Goal: Information Seeking & Learning: Check status

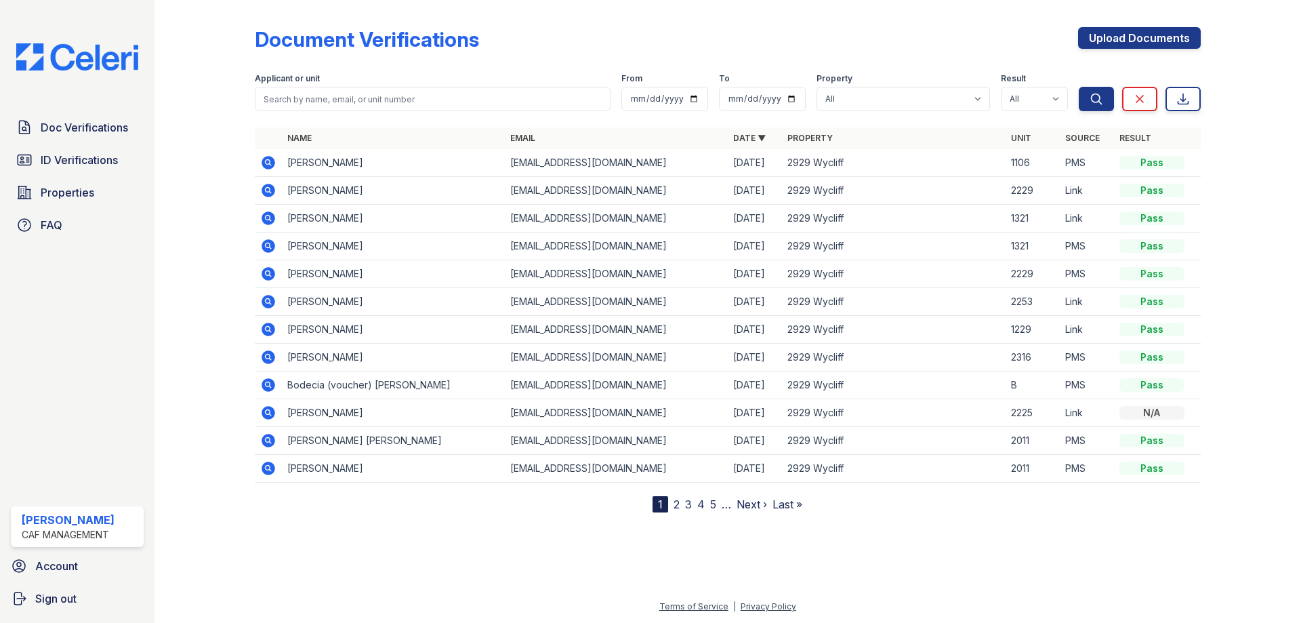
click at [119, 124] on span "Doc Verifications" at bounding box center [84, 127] width 87 height 16
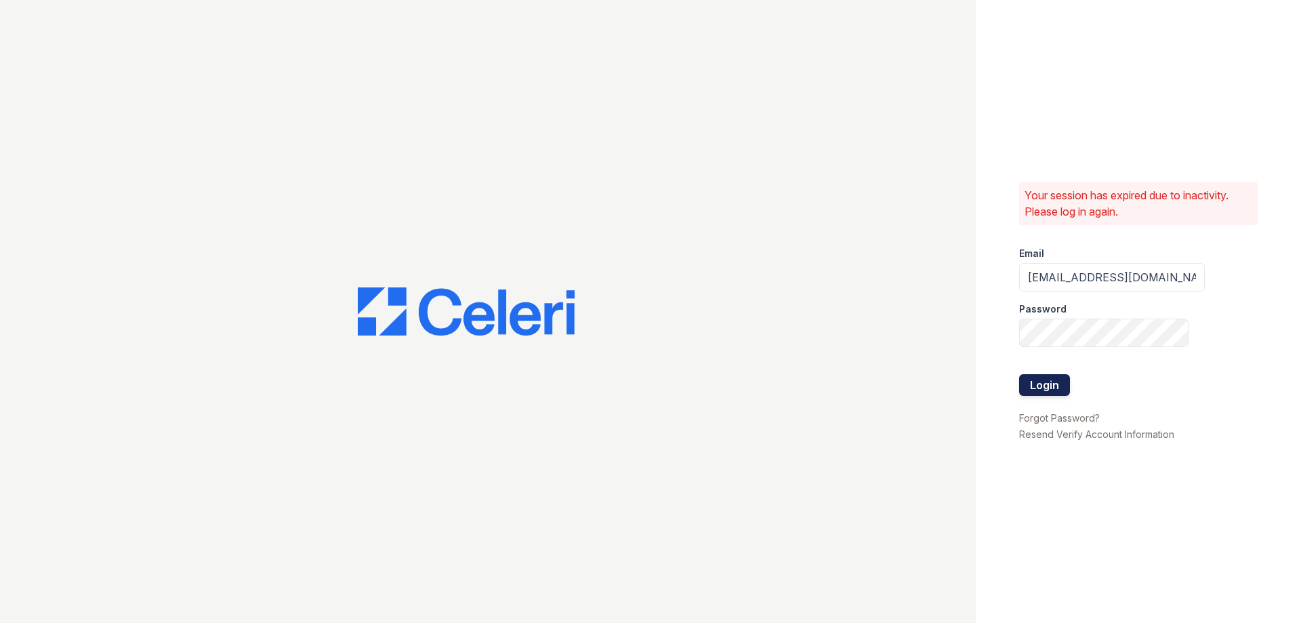
click at [1053, 388] on button "Login" at bounding box center [1044, 385] width 51 height 22
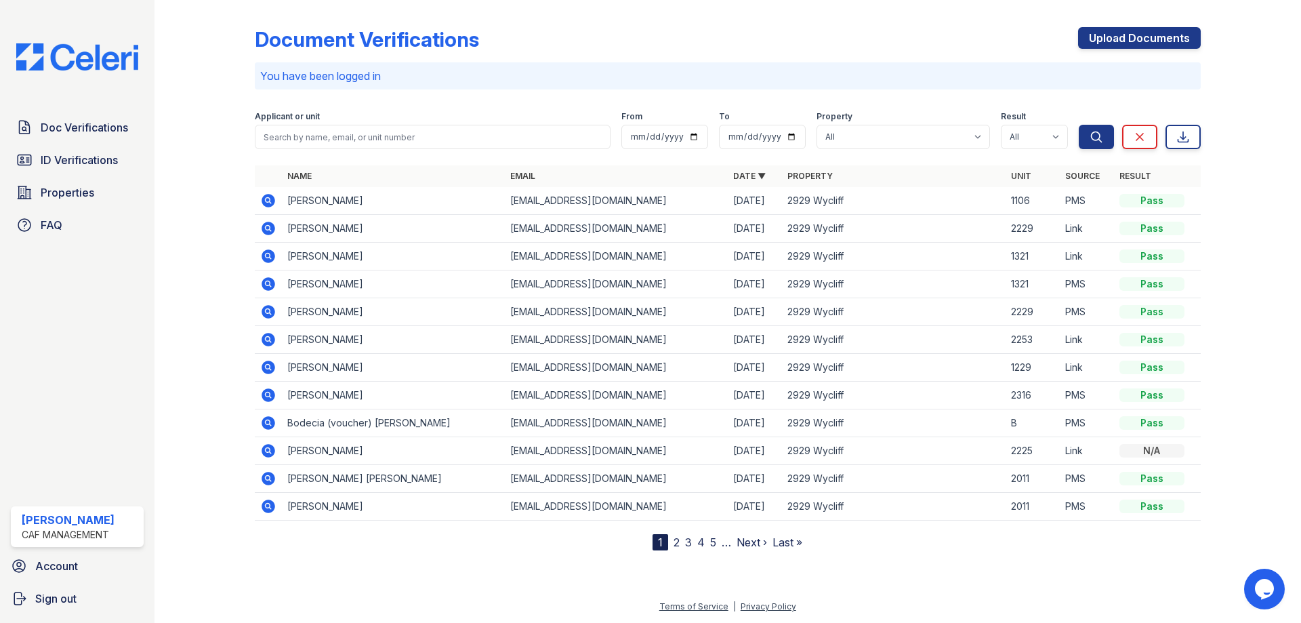
click at [55, 142] on div "Doc Verifications ID Verifications Properties FAQ" at bounding box center [77, 176] width 144 height 125
click at [67, 160] on span "ID Verifications" at bounding box center [79, 160] width 77 height 16
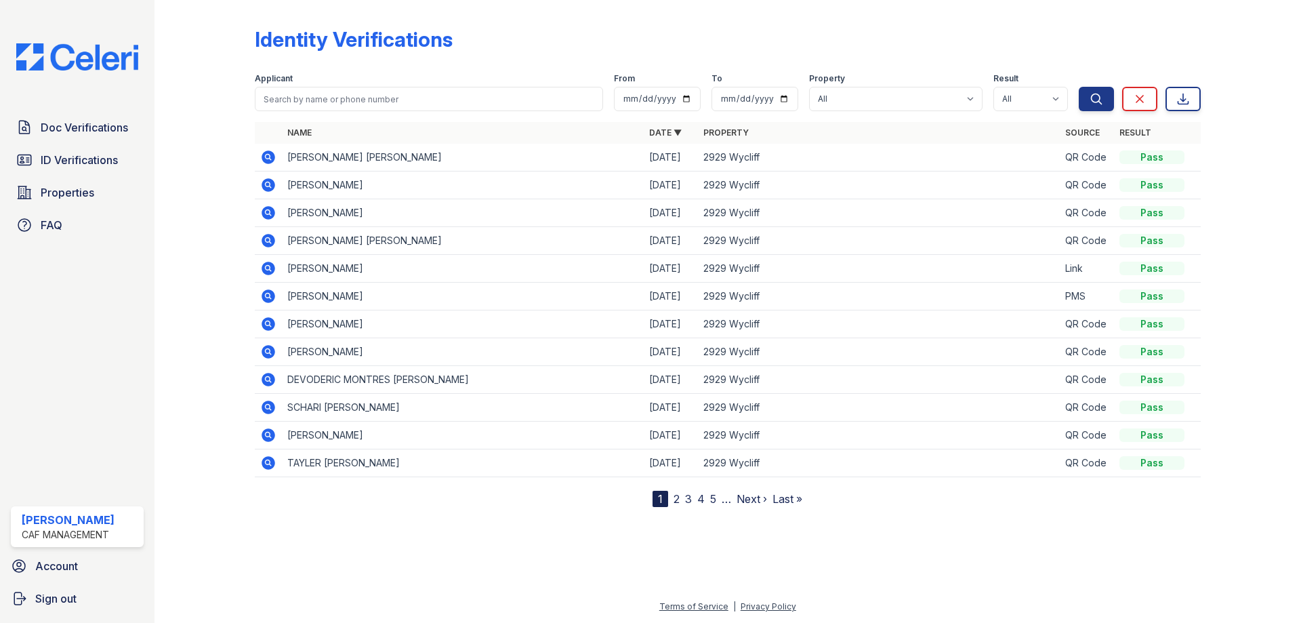
click at [66, 120] on span "Doc Verifications" at bounding box center [84, 127] width 87 height 16
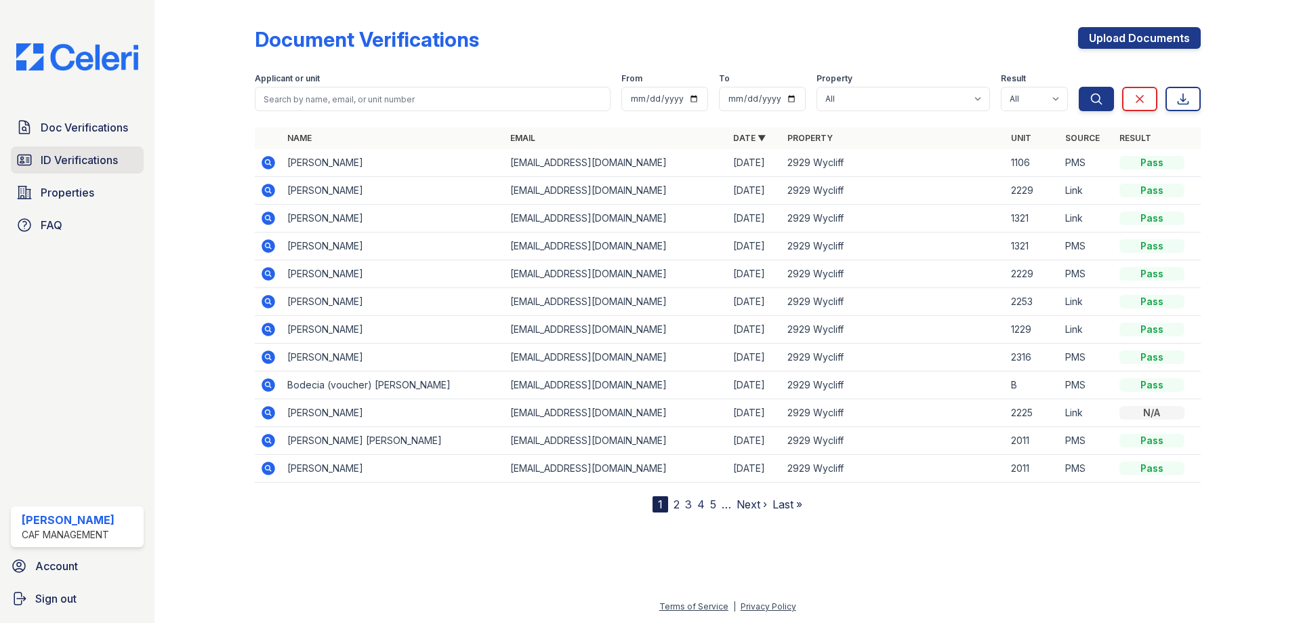
click at [87, 148] on link "ID Verifications" at bounding box center [77, 159] width 133 height 27
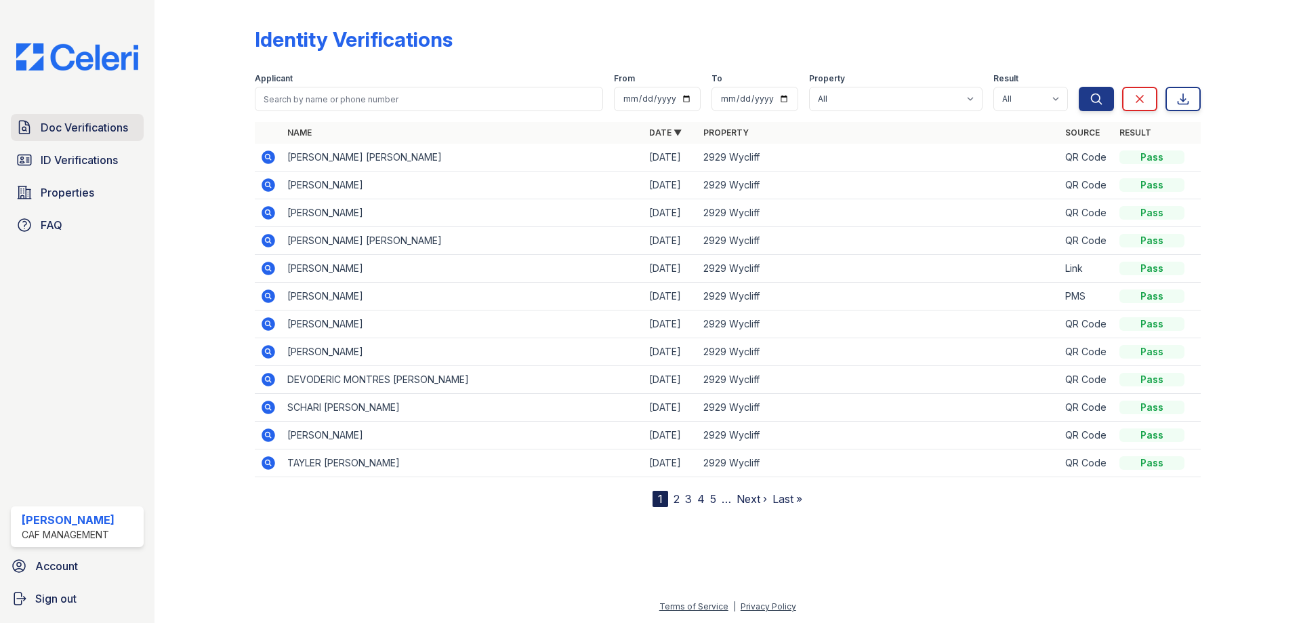
click at [87, 126] on span "Doc Verifications" at bounding box center [84, 127] width 87 height 16
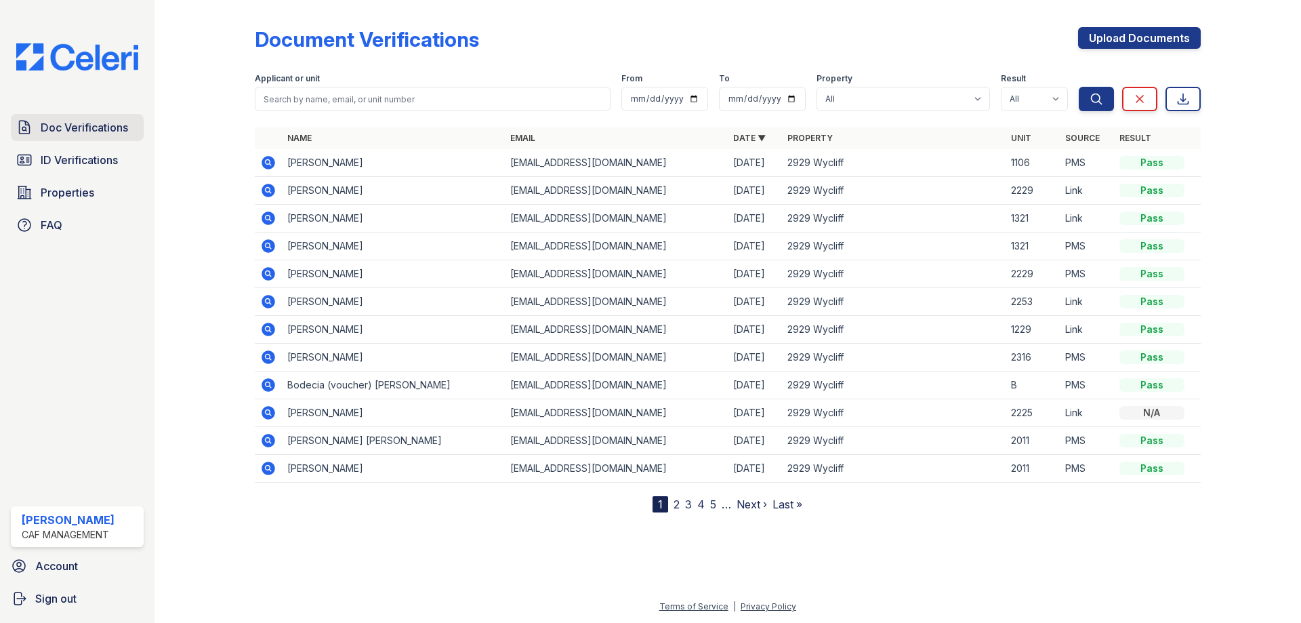
click at [83, 140] on link "Doc Verifications" at bounding box center [77, 127] width 133 height 27
click at [90, 156] on span "ID Verifications" at bounding box center [79, 160] width 77 height 16
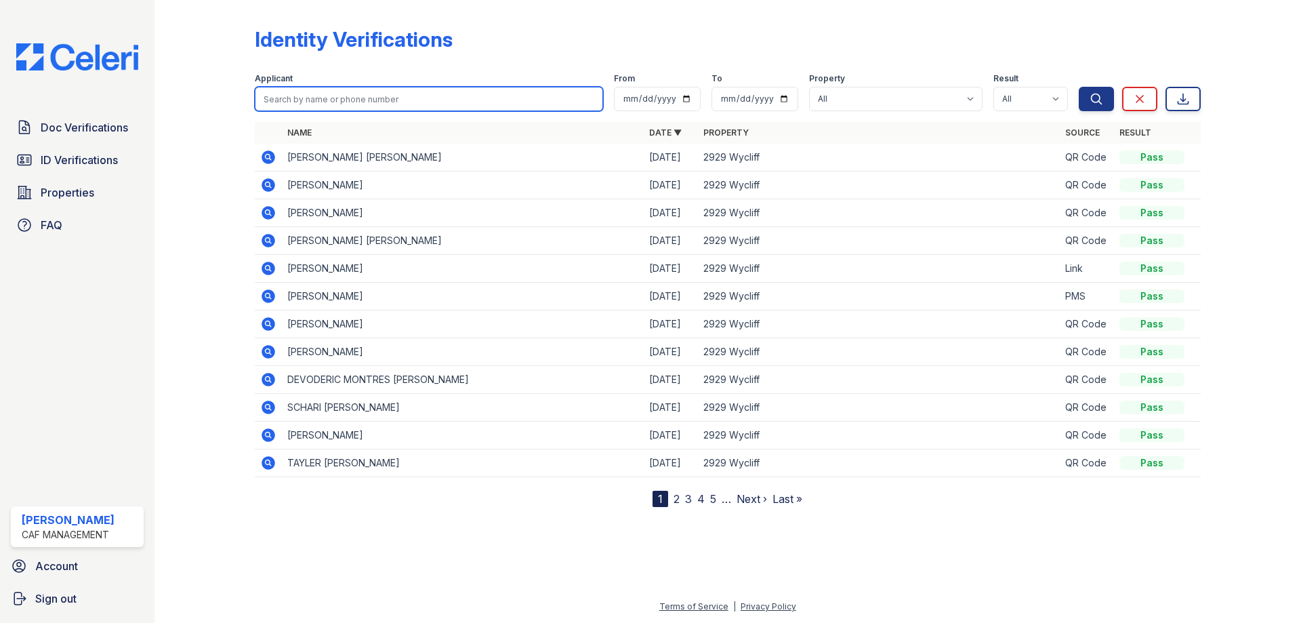
click at [380, 104] on input "search" at bounding box center [429, 99] width 348 height 24
type input "[PERSON_NAME]"
click at [1079, 87] on button "Search" at bounding box center [1096, 99] width 35 height 24
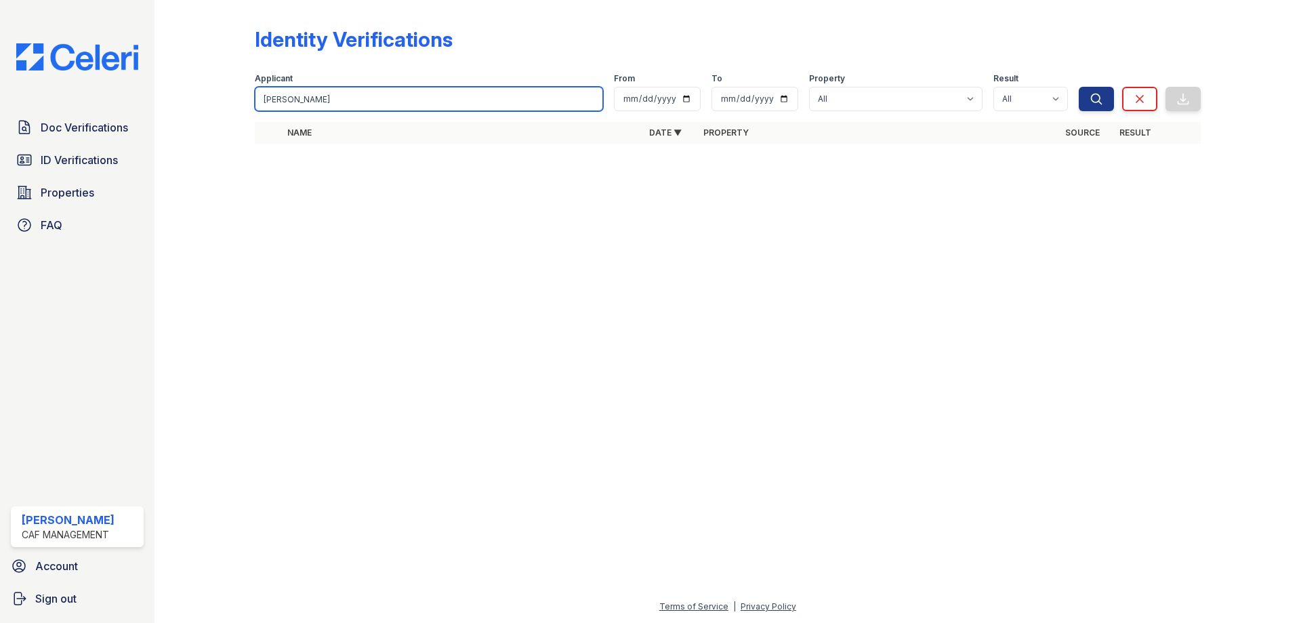
click at [380, 104] on input "[PERSON_NAME]" at bounding box center [429, 99] width 348 height 24
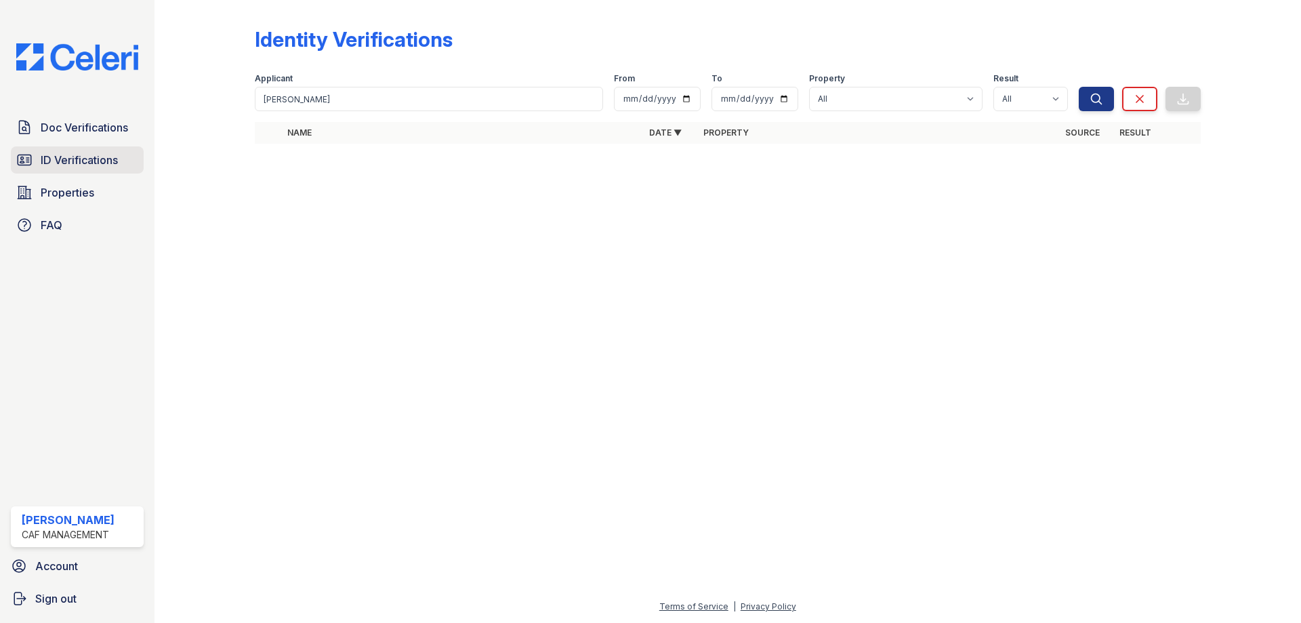
click at [140, 157] on link "ID Verifications" at bounding box center [77, 159] width 133 height 27
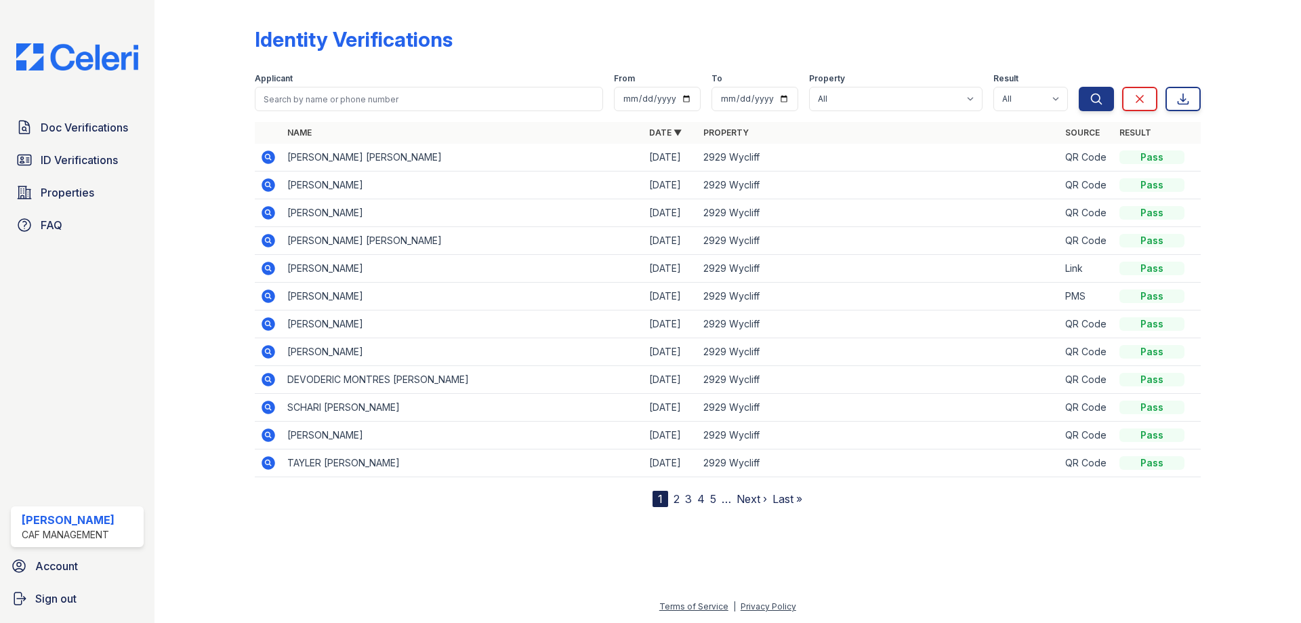
click at [371, 86] on div "Applicant" at bounding box center [429, 80] width 348 height 14
click at [378, 94] on input "search" at bounding box center [429, 99] width 348 height 24
type input "[PERSON_NAME]"
drag, startPoint x: 601, startPoint y: 99, endPoint x: 592, endPoint y: 99, distance: 9.5
click at [598, 99] on input "[PERSON_NAME]" at bounding box center [429, 99] width 348 height 24
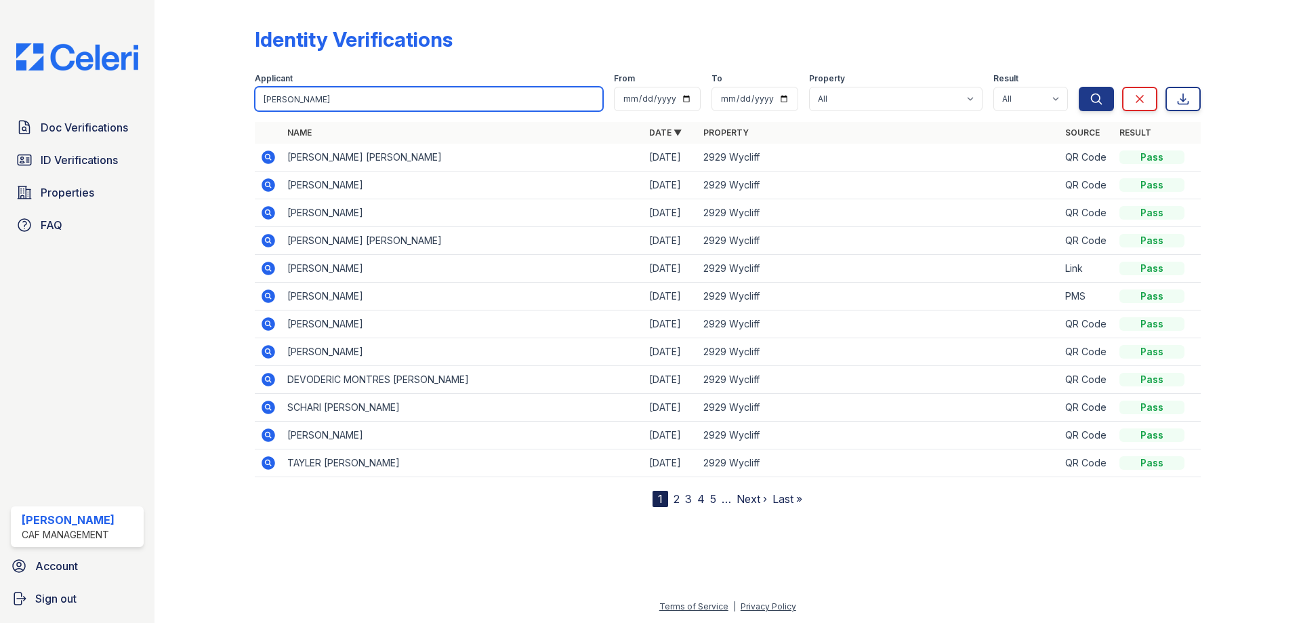
click at [592, 99] on input "[PERSON_NAME]" at bounding box center [429, 99] width 348 height 24
click at [477, 99] on input "search" at bounding box center [429, 99] width 348 height 24
type input "[PERSON_NAME]"
click at [1079, 87] on button "Search" at bounding box center [1096, 99] width 35 height 24
